Goal: Check status: Check status

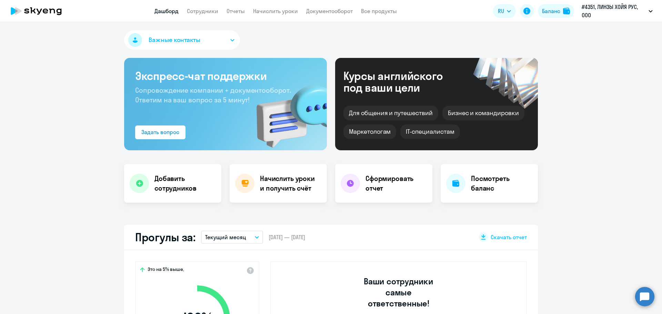
select select "30"
click at [211, 12] on link "Сотрудники" at bounding box center [202, 11] width 31 height 7
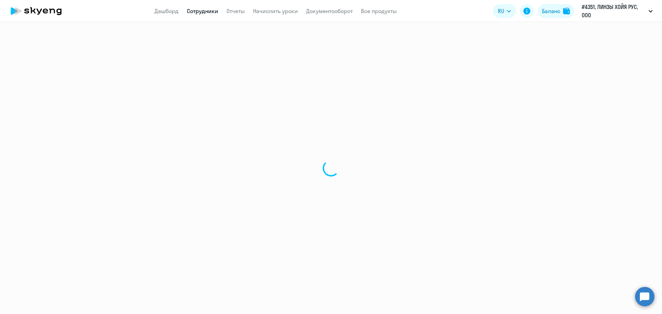
select select "30"
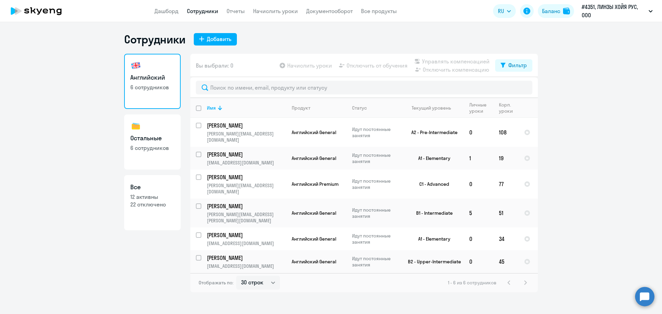
click at [149, 194] on p "12 активны" at bounding box center [152, 197] width 44 height 8
select select "30"
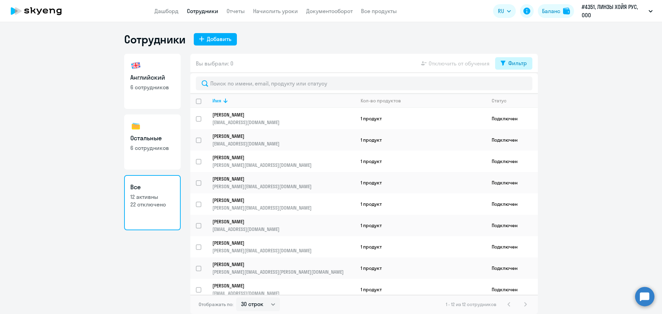
click at [517, 63] on div "Фильтр" at bounding box center [517, 63] width 19 height 8
click at [526, 85] on span at bounding box center [521, 85] width 12 height 7
click at [515, 85] on input "checkbox" at bounding box center [515, 85] width 0 height 0
checkbox input "true"
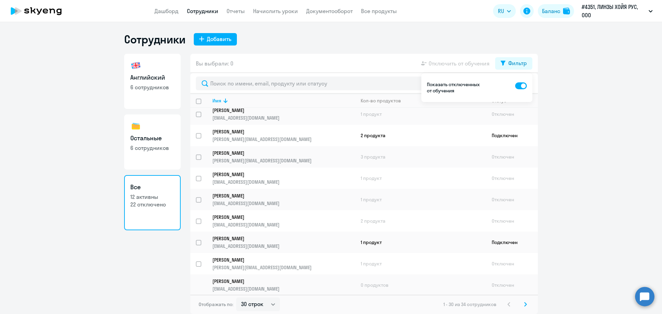
scroll to position [454, 0]
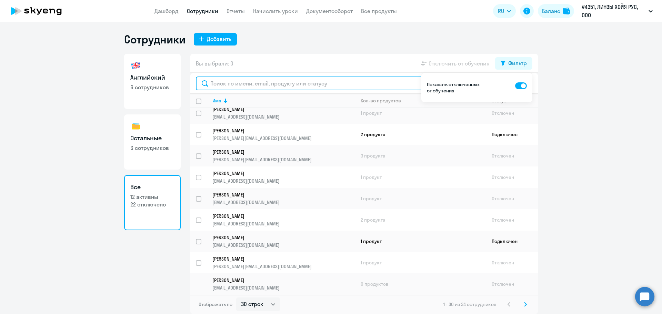
click at [245, 80] on input "text" at bounding box center [364, 84] width 336 height 14
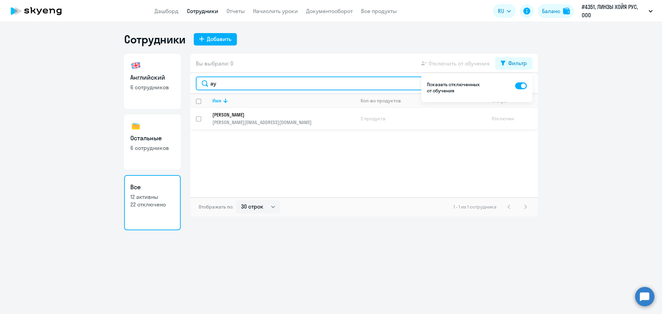
type input "ау"
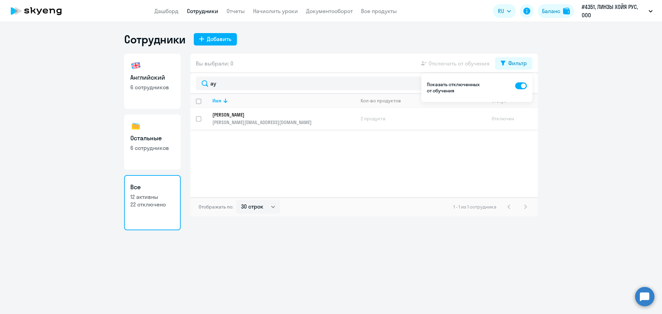
click at [237, 119] on link "[PERSON_NAME] [PERSON_NAME][EMAIL_ADDRESS][DOMAIN_NAME]" at bounding box center [283, 119] width 142 height 14
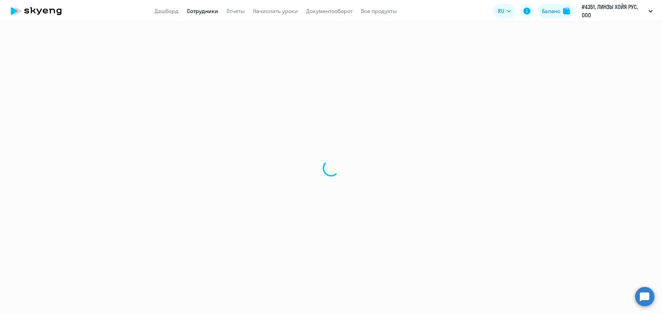
select select "english"
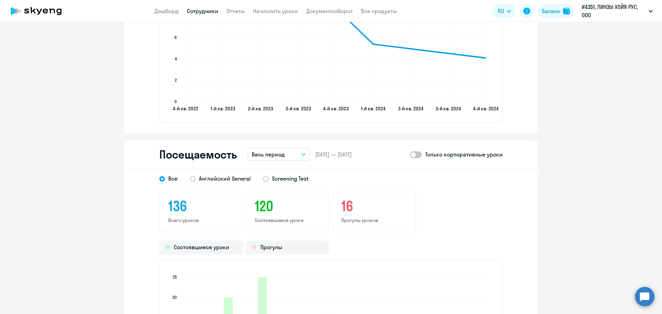
scroll to position [862, 0]
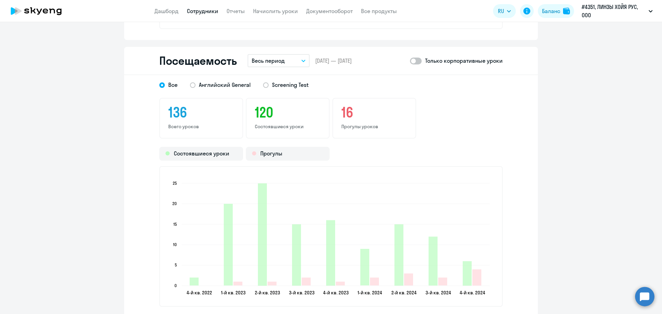
click at [296, 60] on button "Весь период" at bounding box center [279, 60] width 62 height 13
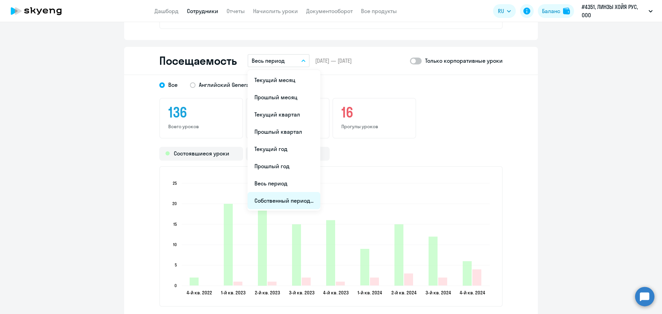
click at [276, 198] on li "Собственный период..." at bounding box center [284, 200] width 73 height 17
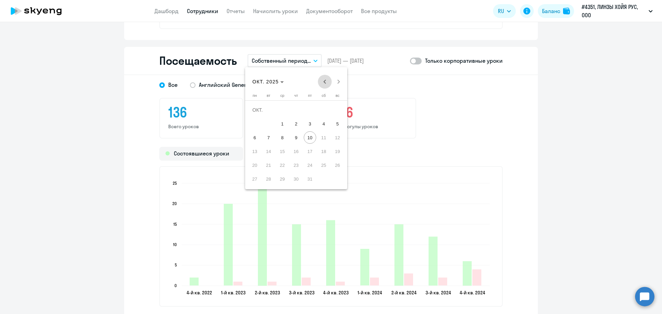
click at [325, 81] on span "Previous month" at bounding box center [325, 82] width 14 height 14
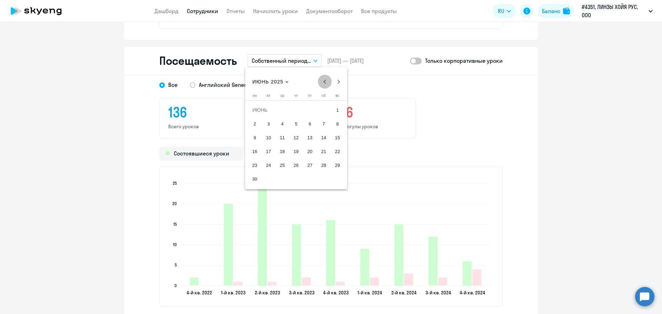
click at [325, 81] on span "Previous month" at bounding box center [325, 82] width 14 height 14
click at [326, 81] on span "Previous month" at bounding box center [325, 82] width 14 height 14
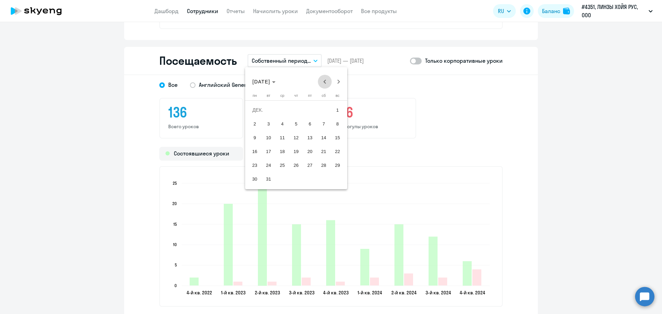
click at [326, 81] on span "Previous month" at bounding box center [325, 82] width 14 height 14
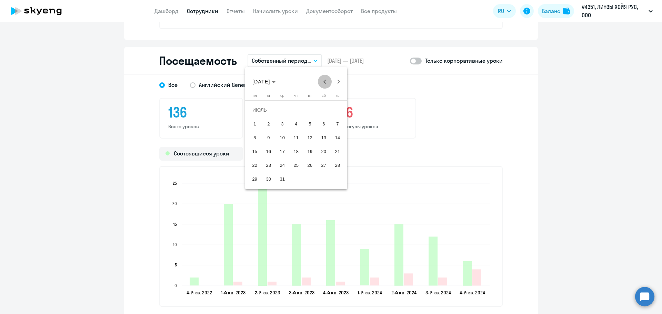
click at [326, 81] on span "Previous month" at bounding box center [325, 82] width 14 height 14
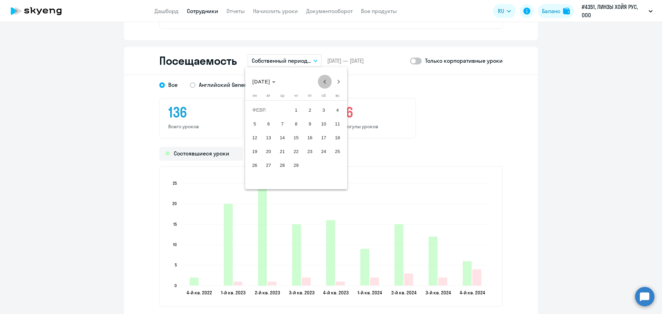
click at [326, 81] on span "Previous month" at bounding box center [325, 82] width 14 height 14
click at [256, 124] on span "1" at bounding box center [255, 124] width 12 height 12
click at [336, 83] on span "Next month" at bounding box center [339, 82] width 14 height 14
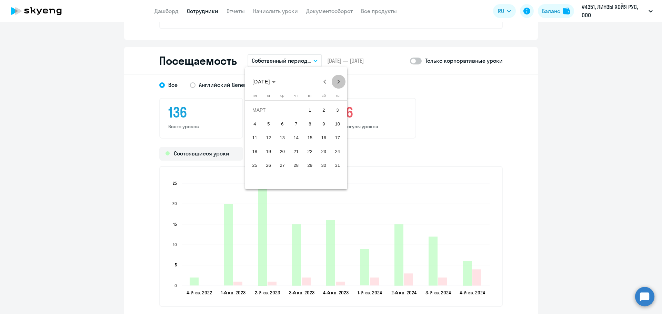
click at [336, 83] on span "Next month" at bounding box center [339, 82] width 14 height 14
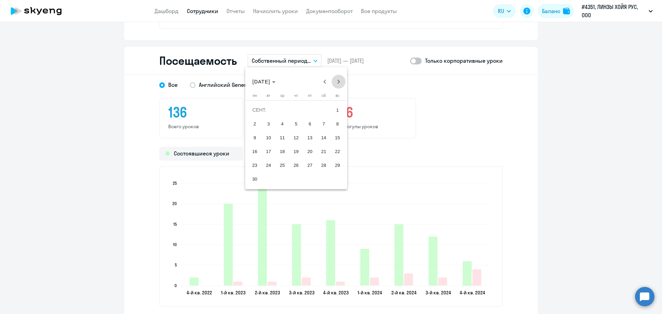
click at [336, 83] on span "Next month" at bounding box center [339, 82] width 14 height 14
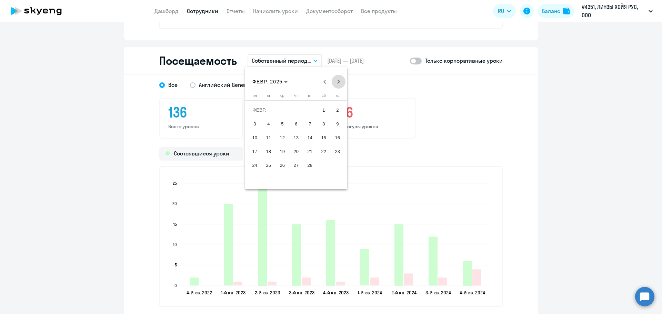
click at [336, 83] on span "Next month" at bounding box center [339, 82] width 14 height 14
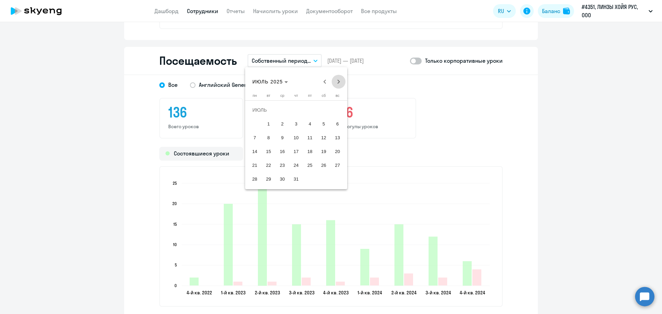
click at [336, 83] on span "Next month" at bounding box center [339, 82] width 14 height 14
click at [336, 83] on div "ОКТ. 2025 ОКТ. 2025" at bounding box center [296, 82] width 99 height 14
click at [311, 141] on span "10" at bounding box center [310, 137] width 12 height 12
